Goal: Task Accomplishment & Management: Manage account settings

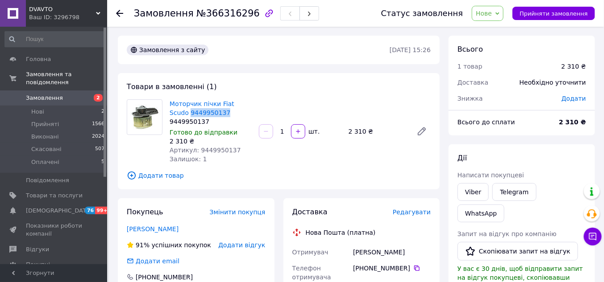
copy link "9449950137"
drag, startPoint x: 207, startPoint y: 113, endPoint x: 168, endPoint y: 115, distance: 39.7
click at [168, 115] on div "Моторчик пічки Fiat Scudo 9449950137 9449950137 Готово до відправки 2 310 ₴ Арт…" at bounding box center [210, 132] width 89 height 68
click at [188, 104] on link "Моторчик пічки Fiat Scudo 9449950137" at bounding box center [202, 108] width 65 height 16
click at [71, 94] on span "Замовлення" at bounding box center [54, 98] width 57 height 8
